Goal: Transaction & Acquisition: Subscribe to service/newsletter

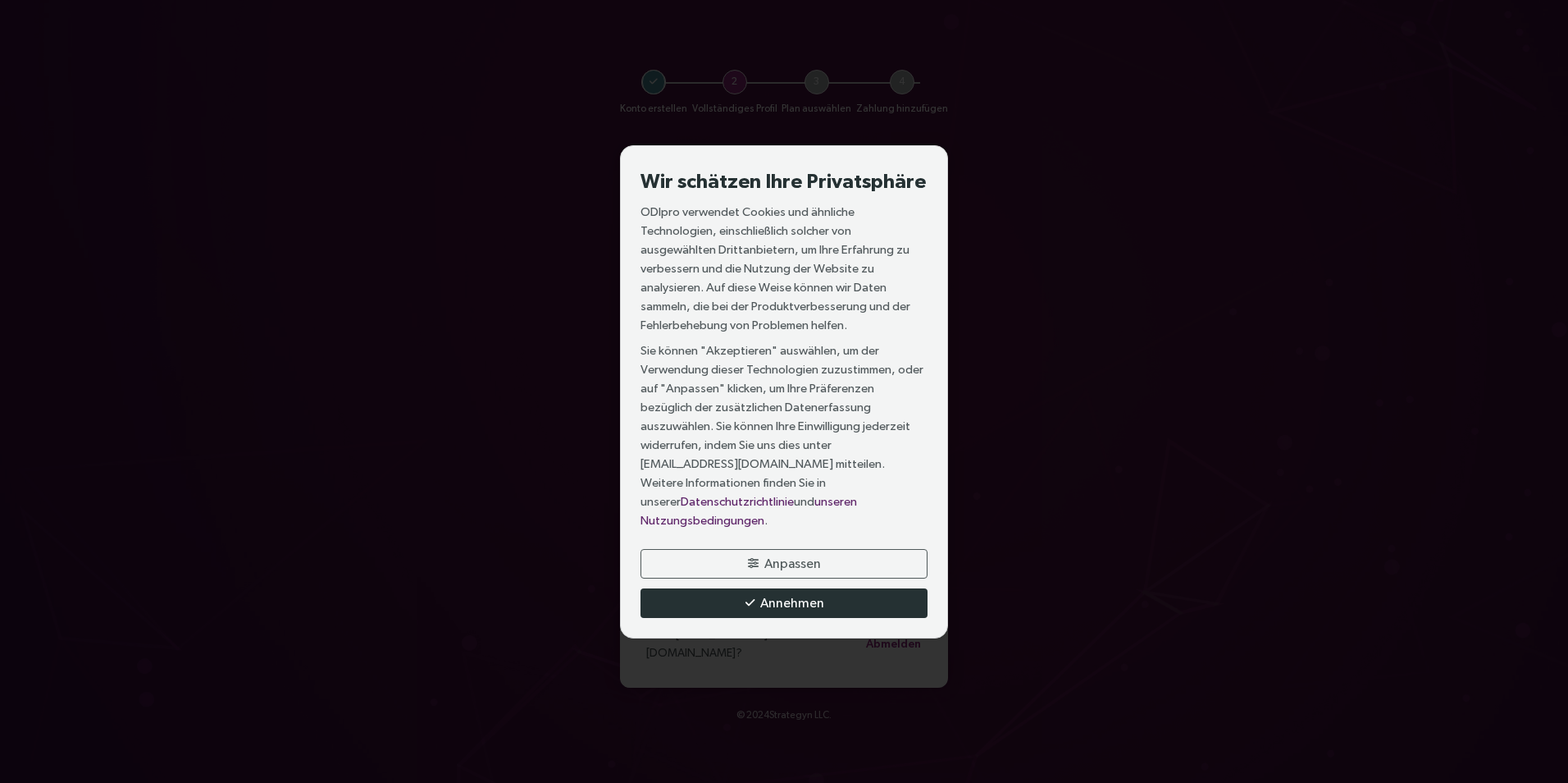
click at [766, 592] on span "Annehmen" at bounding box center [791, 603] width 64 height 21
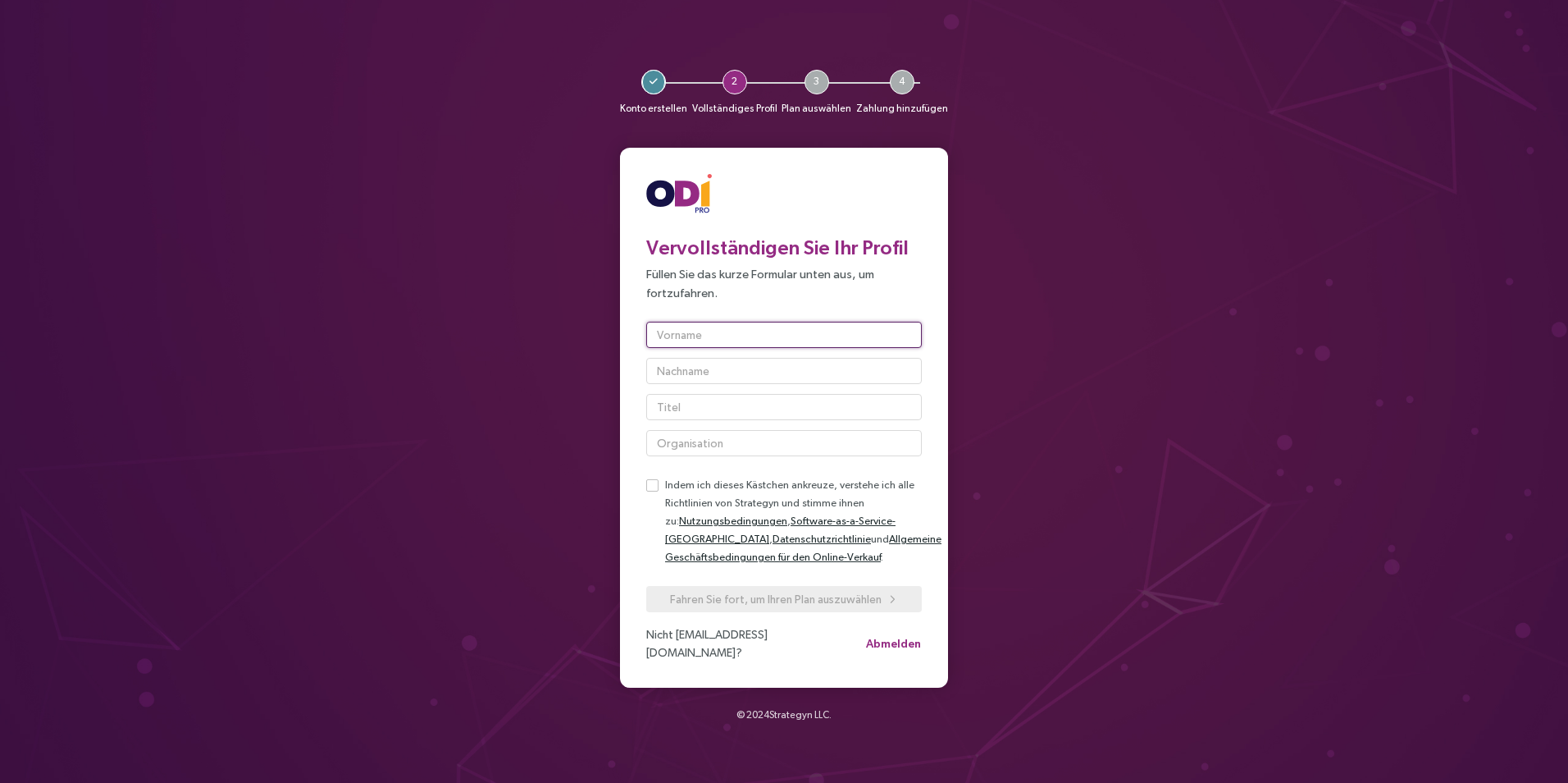
click at [678, 346] on input "text" at bounding box center [784, 335] width 275 height 27
type input "Monika"
type input "Veltel"
type input "IWW"
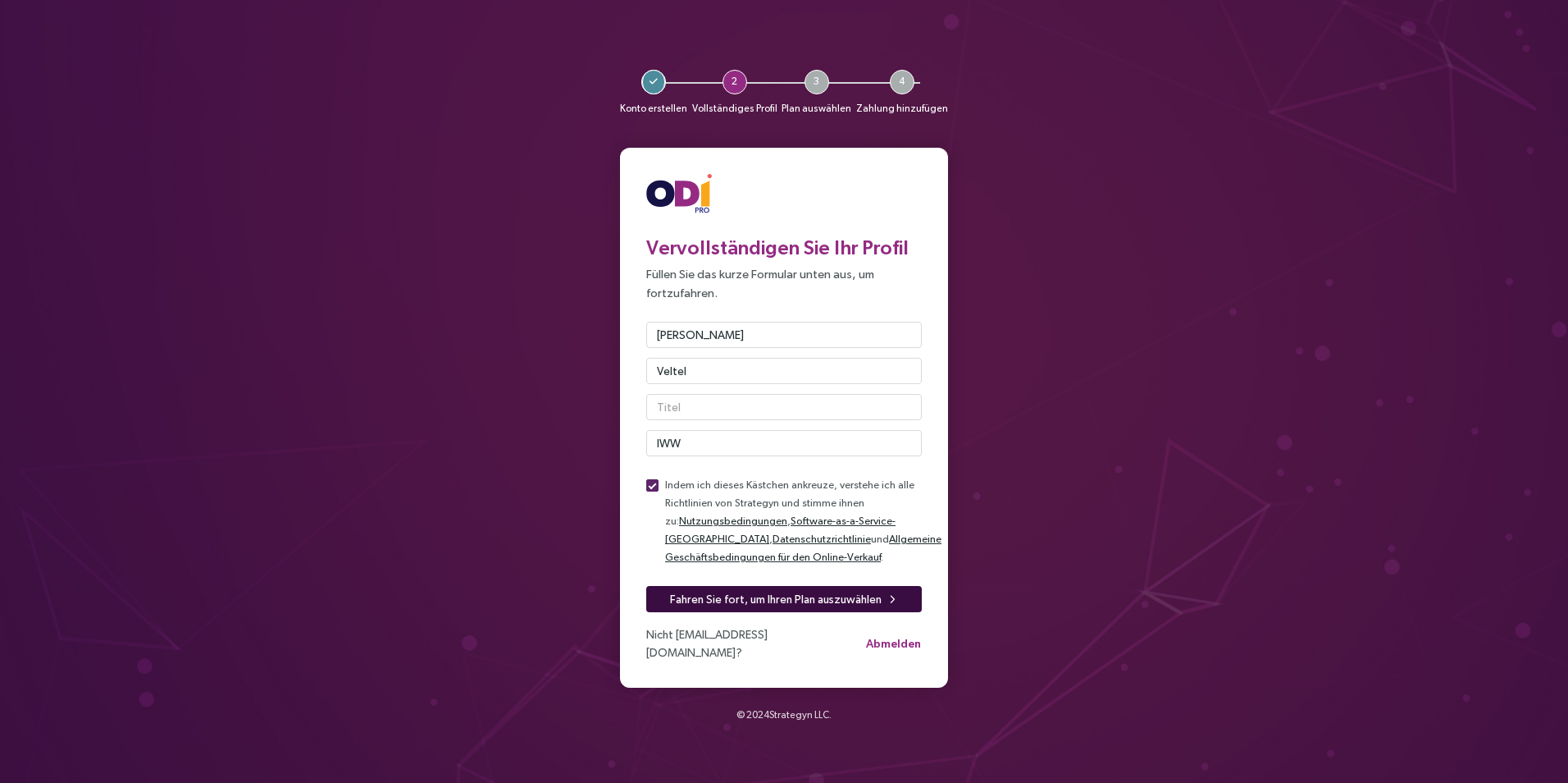
click at [714, 602] on span "Fahren Sie fort, um Ihren Plan auszuwählen" at bounding box center [775, 598] width 212 height 18
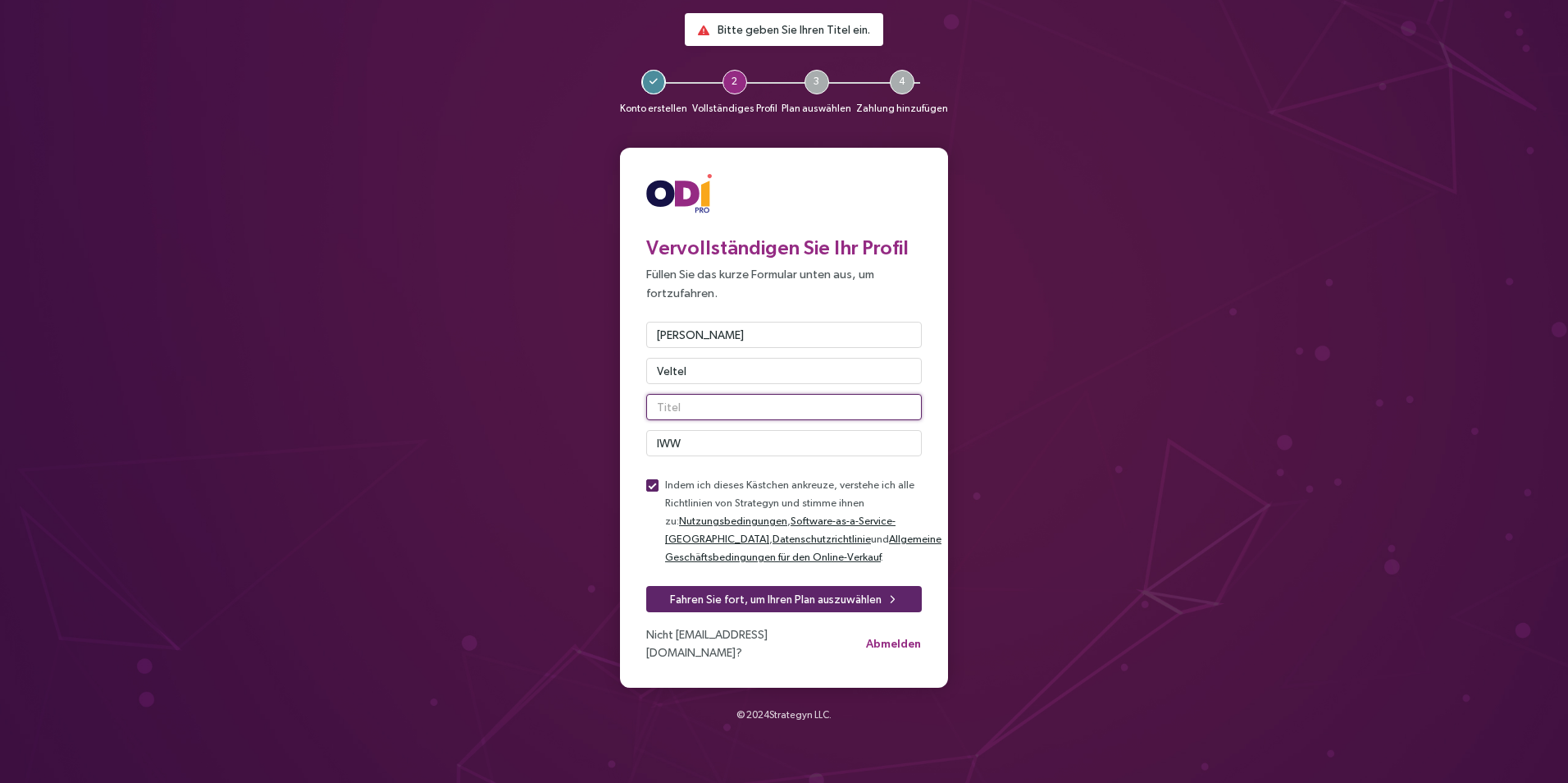
click at [684, 415] on input "text" at bounding box center [784, 407] width 275 height 27
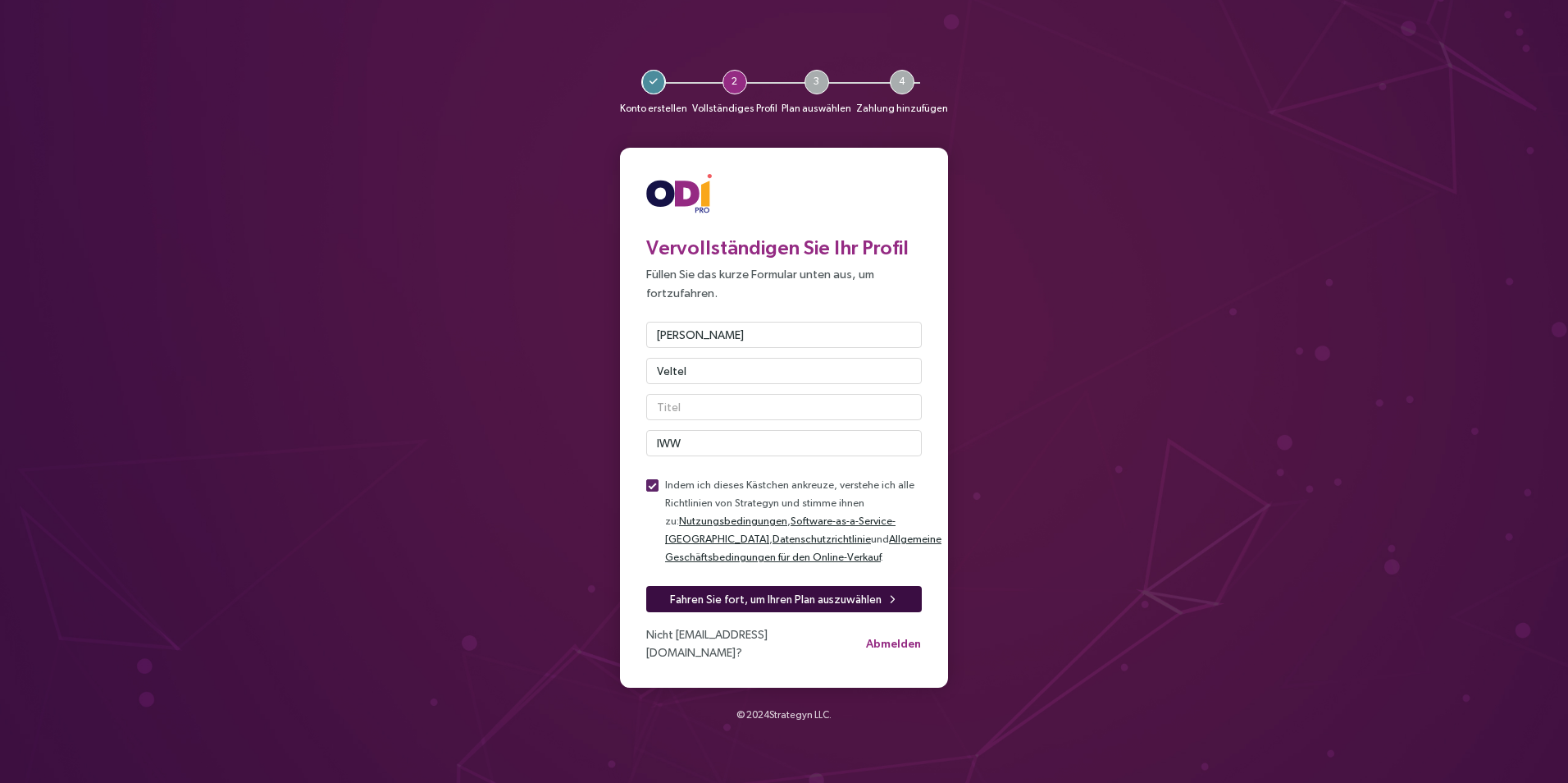
click at [687, 607] on span "Fahren Sie fort, um Ihren Plan auszuwählen" at bounding box center [775, 598] width 212 height 18
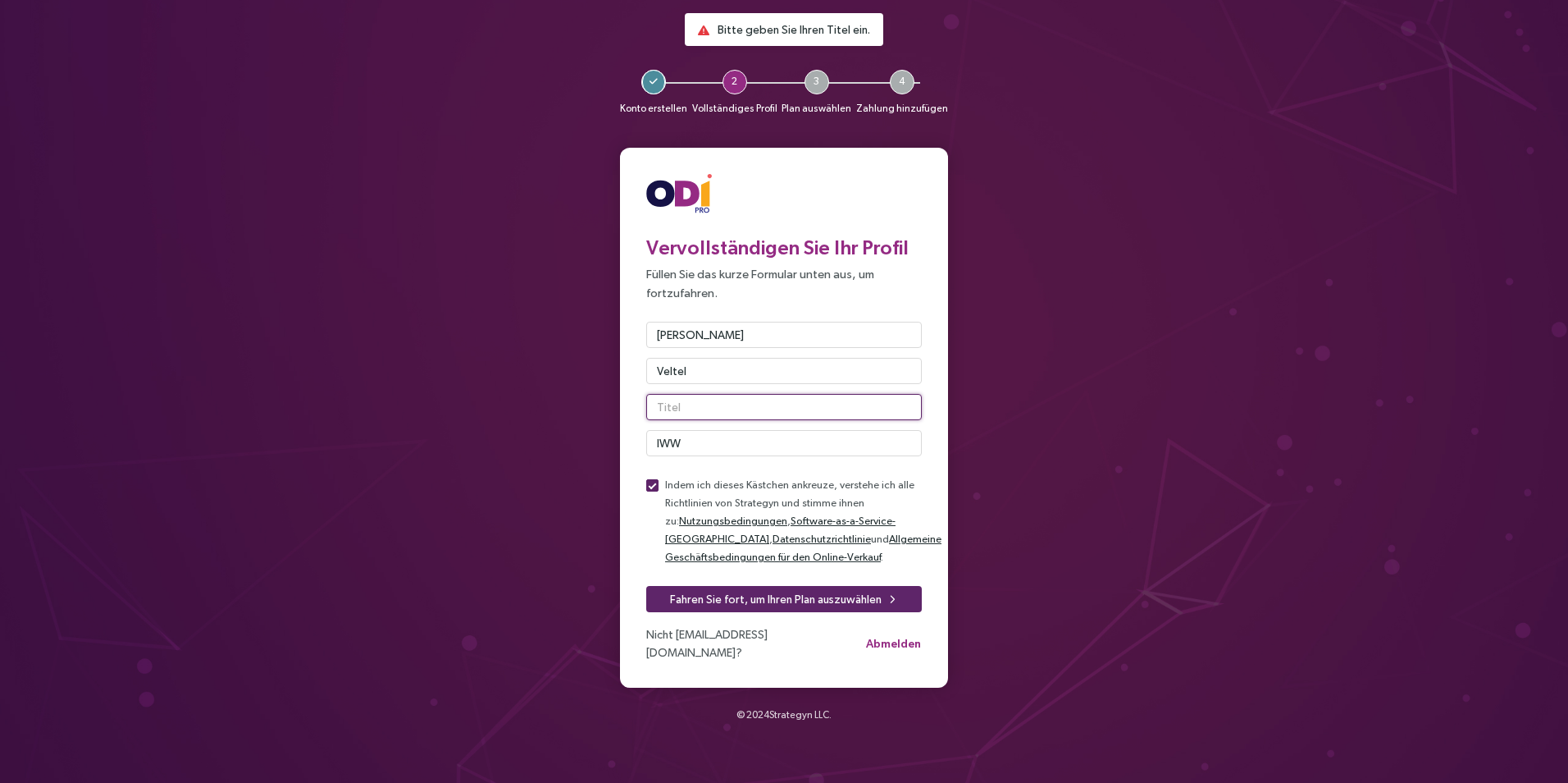
click at [675, 413] on input "text" at bounding box center [784, 407] width 275 height 27
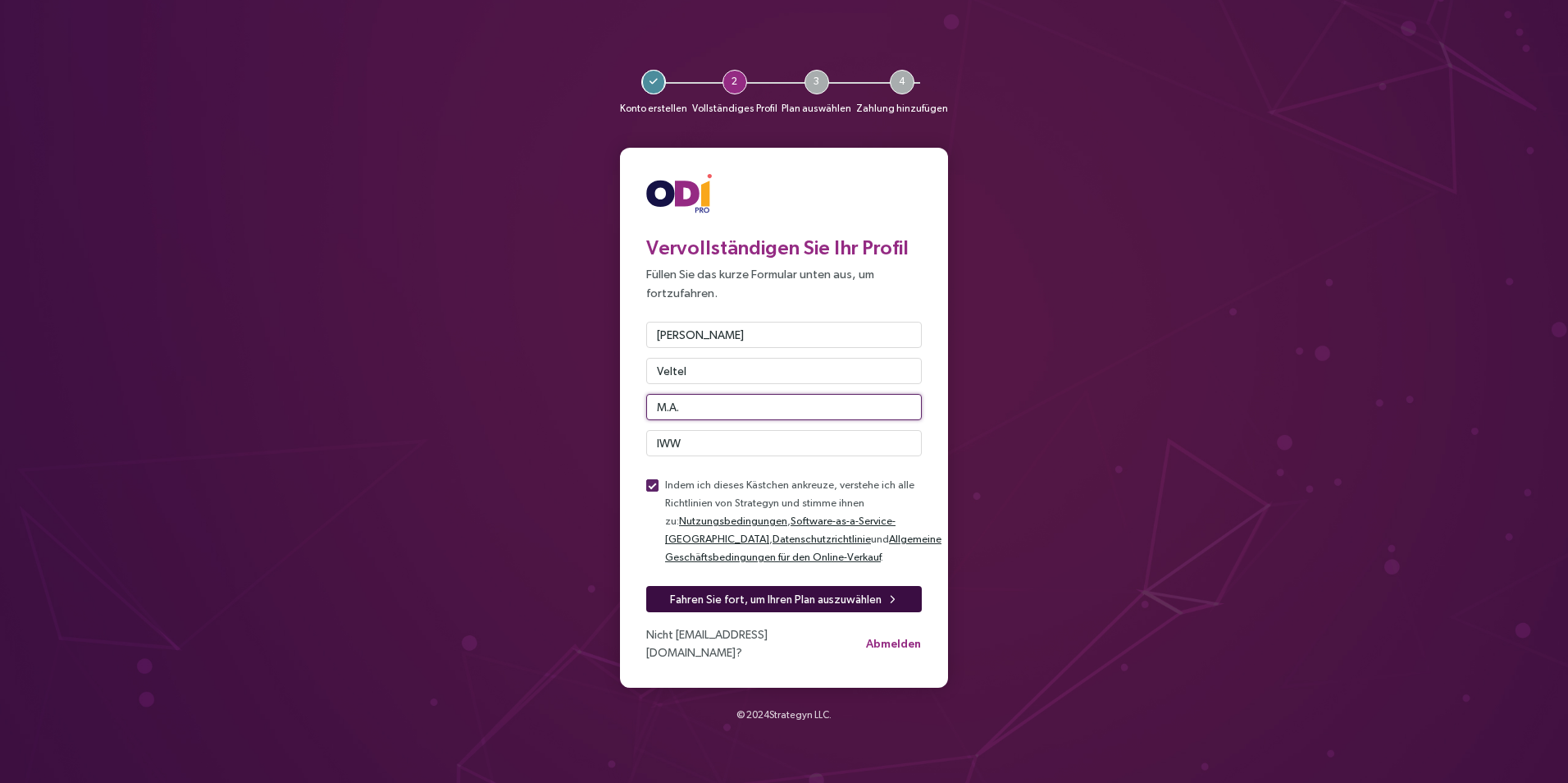
type input "M.A."
click at [717, 602] on span "Fahren Sie fort, um Ihren Plan auszuwählen" at bounding box center [775, 598] width 212 height 18
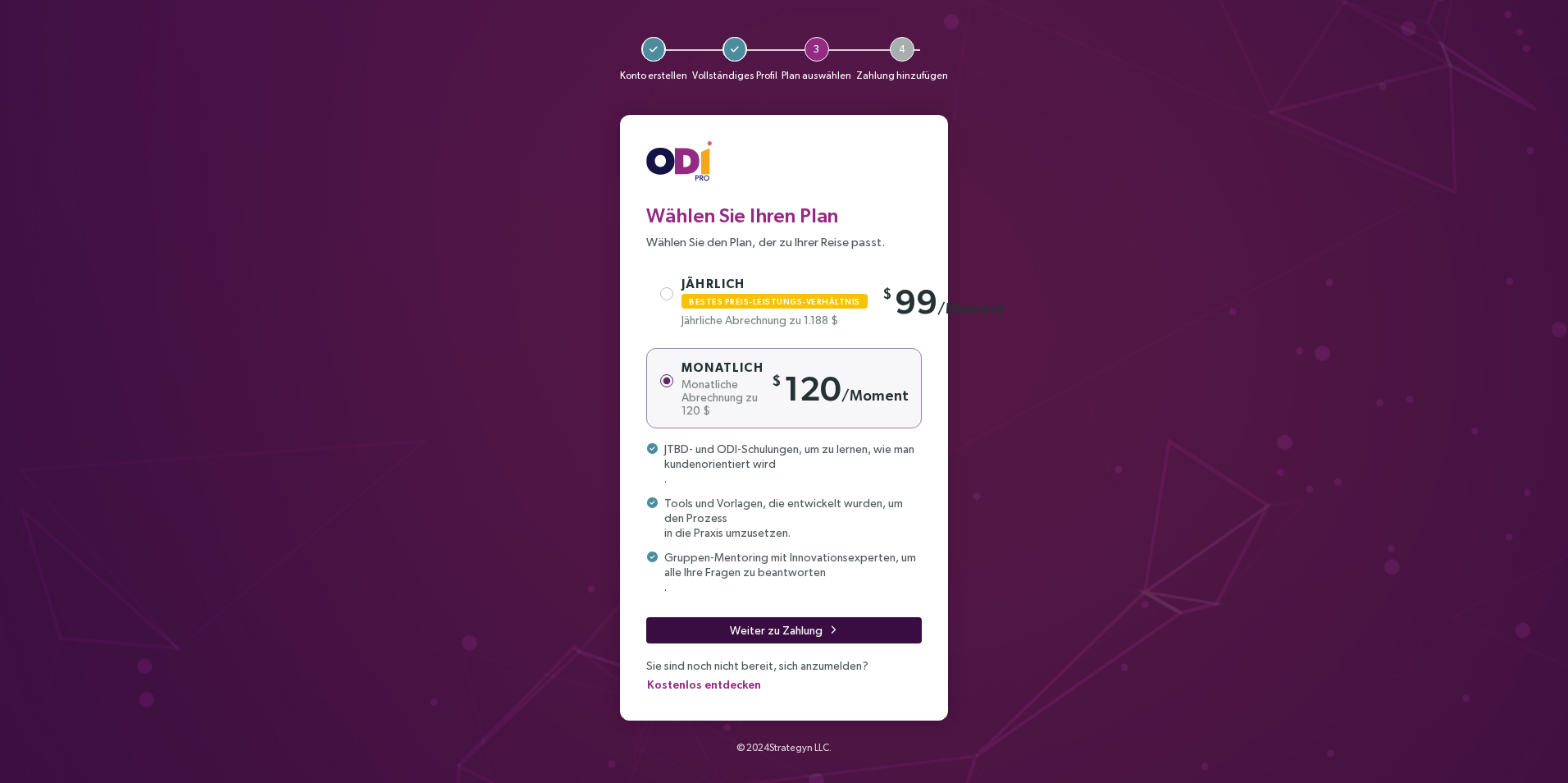
click at [706, 628] on button "Weiter zu Zahlung" at bounding box center [784, 630] width 275 height 27
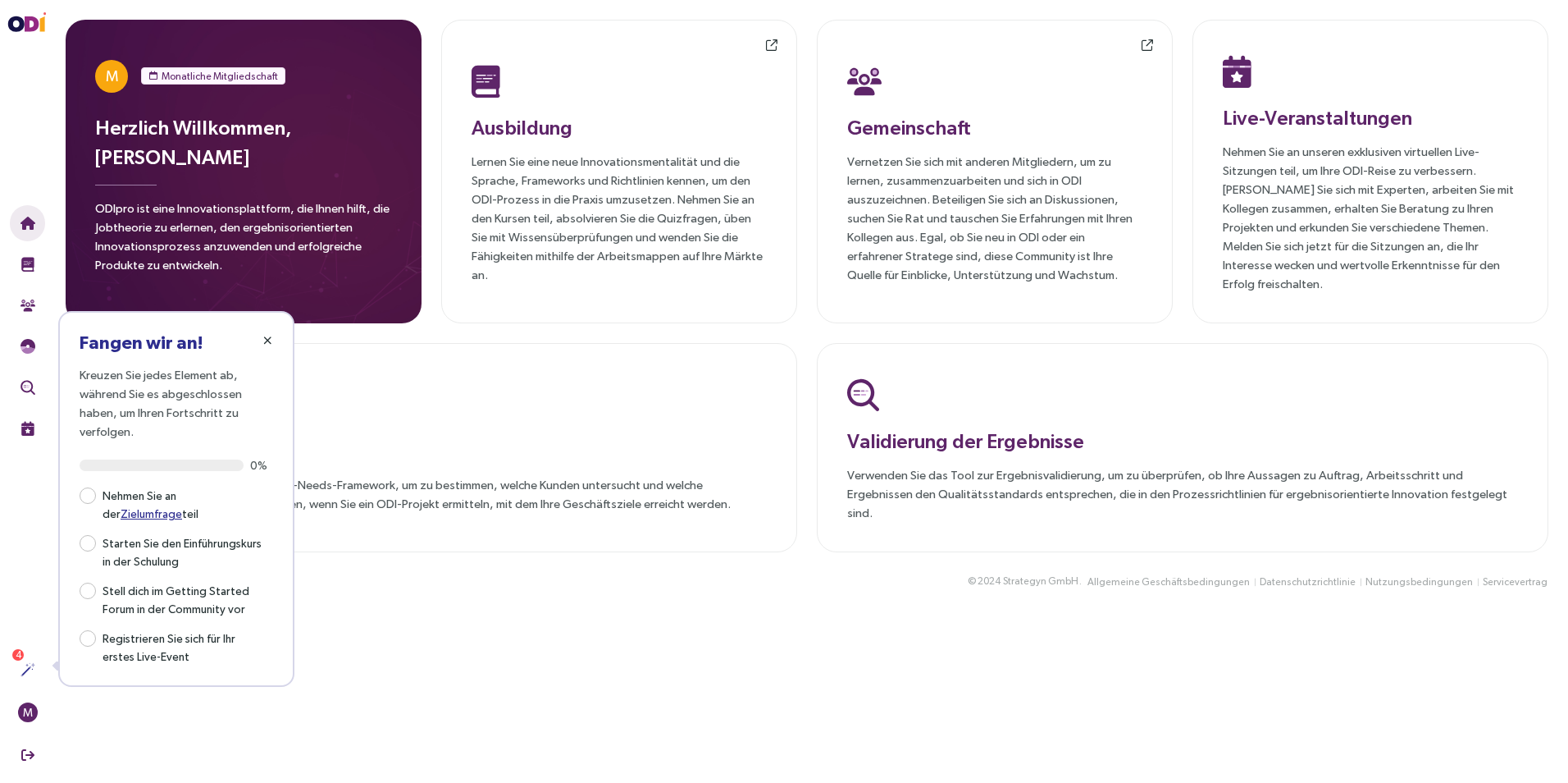
click at [267, 343] on icon "button" at bounding box center [267, 341] width 9 height 11
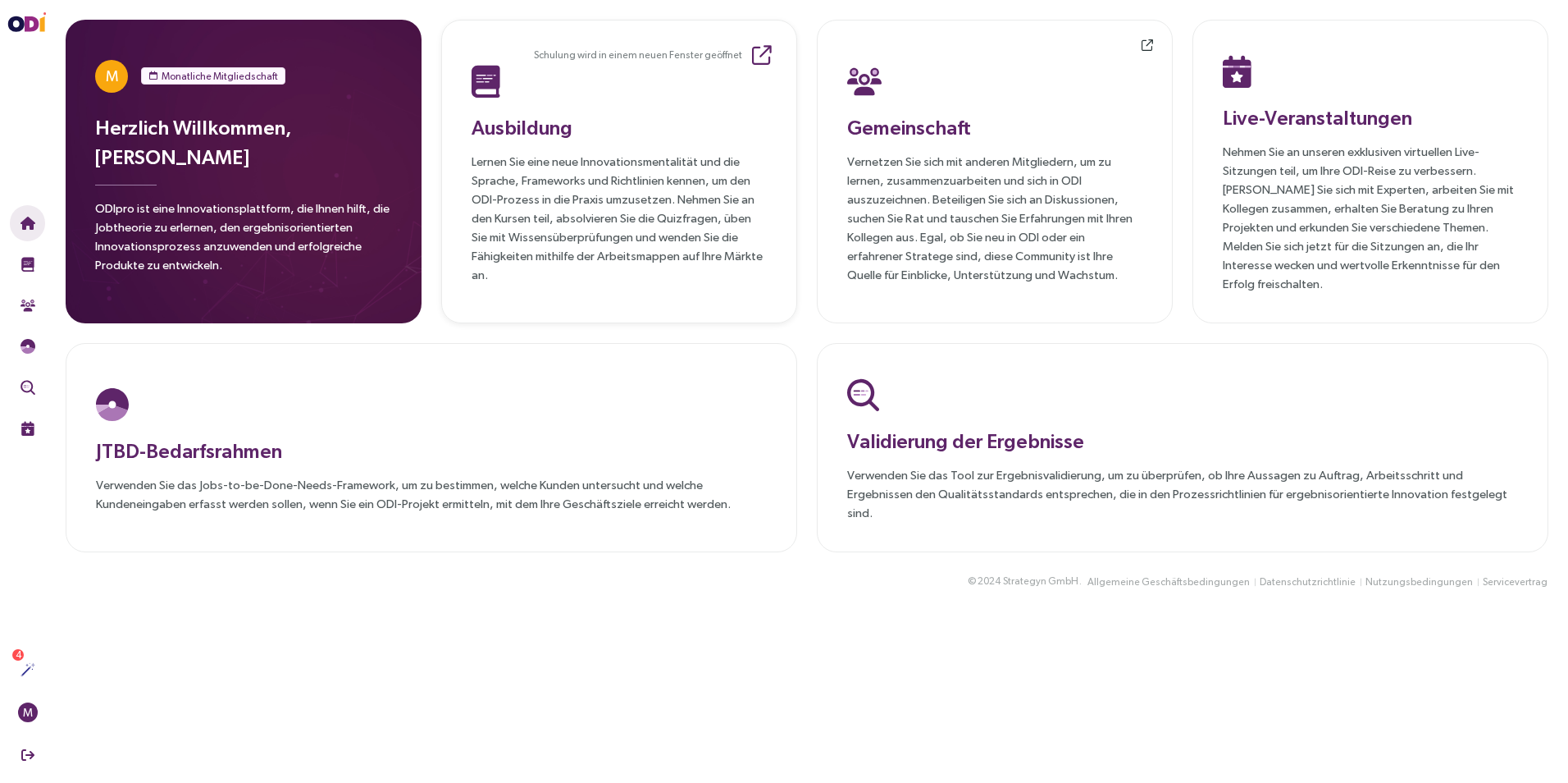
click at [504, 168] on p "Lernen Sie eine neue Innovationsmentalität und die Sprache, Frameworks und Rich…" at bounding box center [618, 217] width 295 height 132
